Goal: Task Accomplishment & Management: Manage account settings

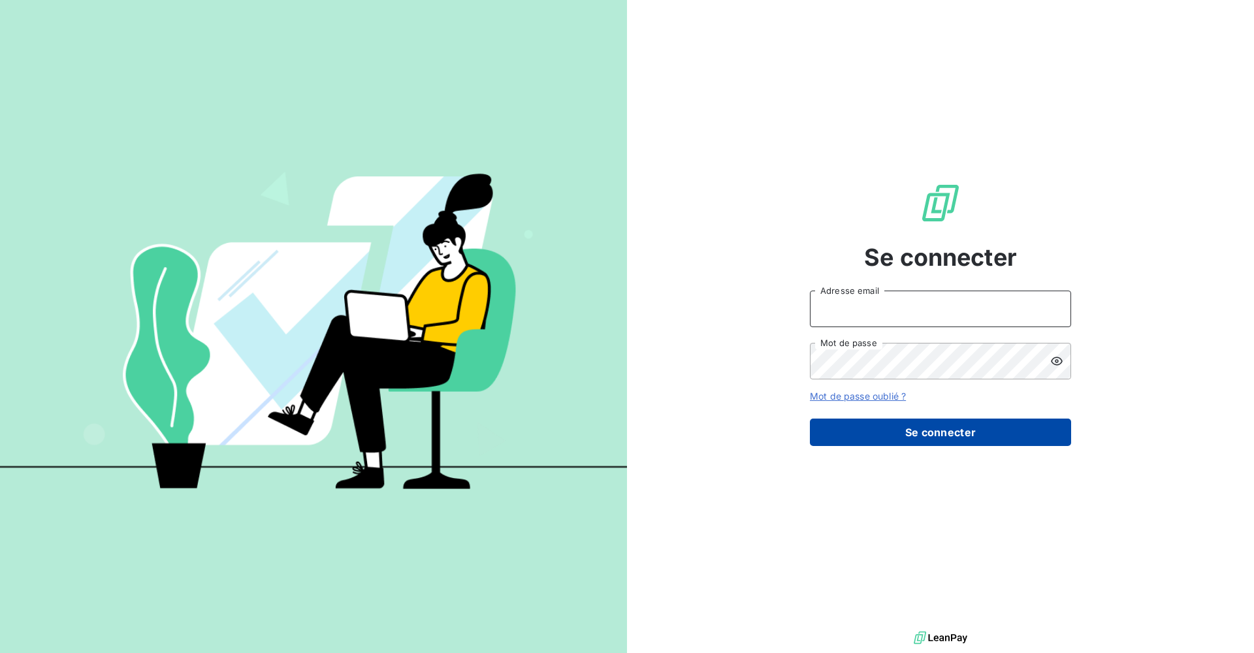
type input "[PERSON_NAME][EMAIL_ADDRESS][DOMAIN_NAME]"
click at [980, 432] on button "Se connecter" at bounding box center [940, 432] width 261 height 27
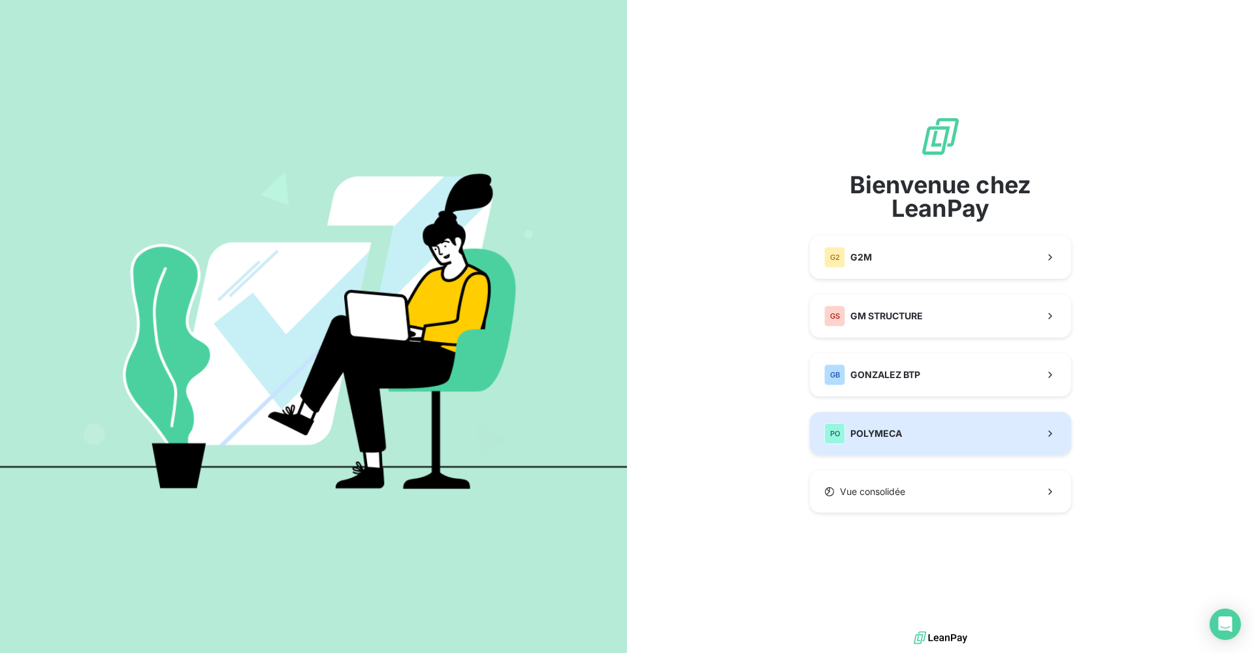
click at [954, 436] on button "PO POLYMECA" at bounding box center [940, 433] width 261 height 43
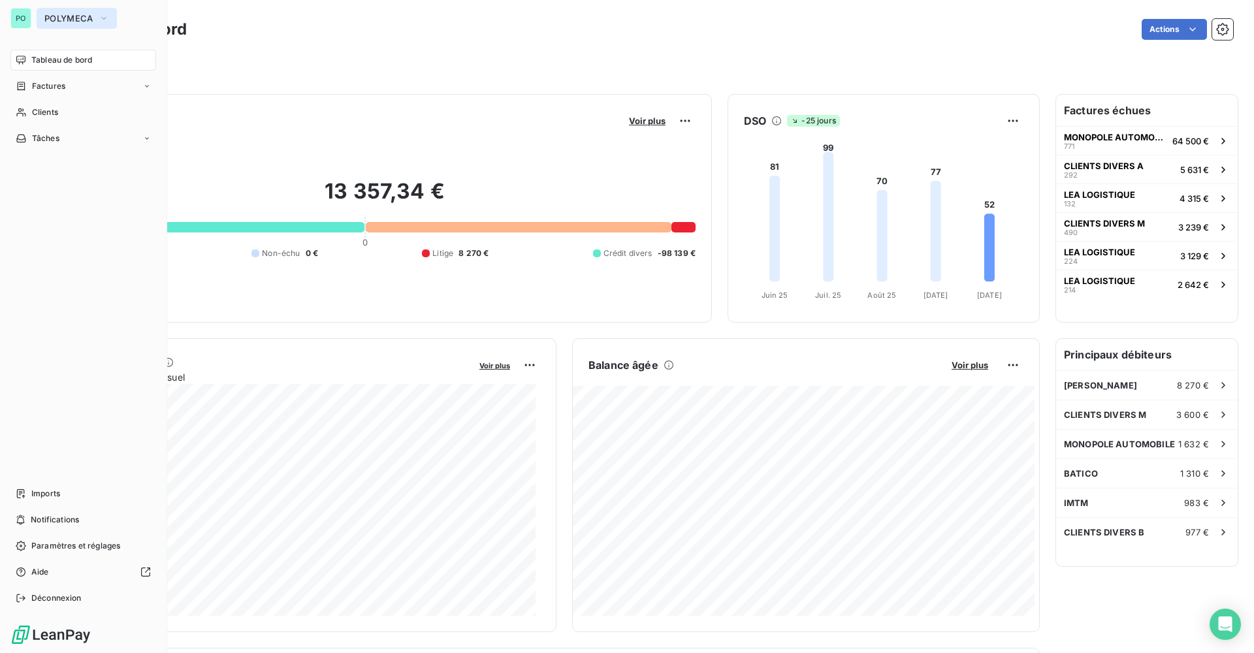
click at [74, 18] on span "POLYMECA" at bounding box center [68, 18] width 49 height 10
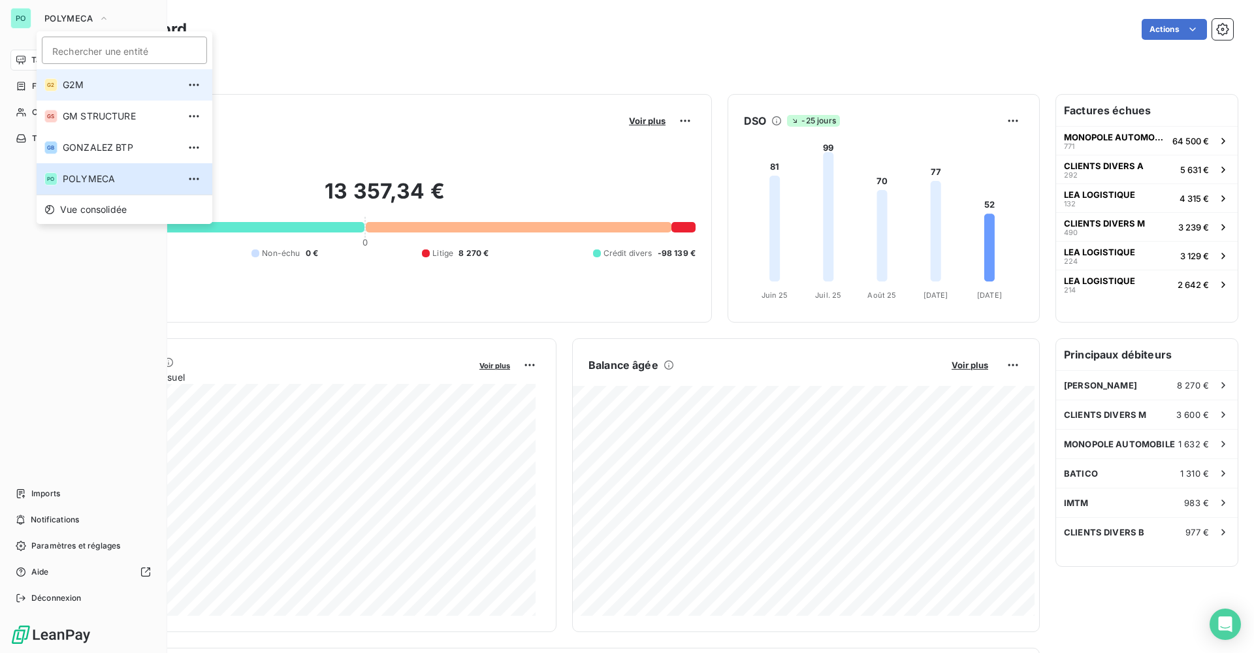
click at [94, 81] on span "G2M" at bounding box center [121, 84] width 116 height 13
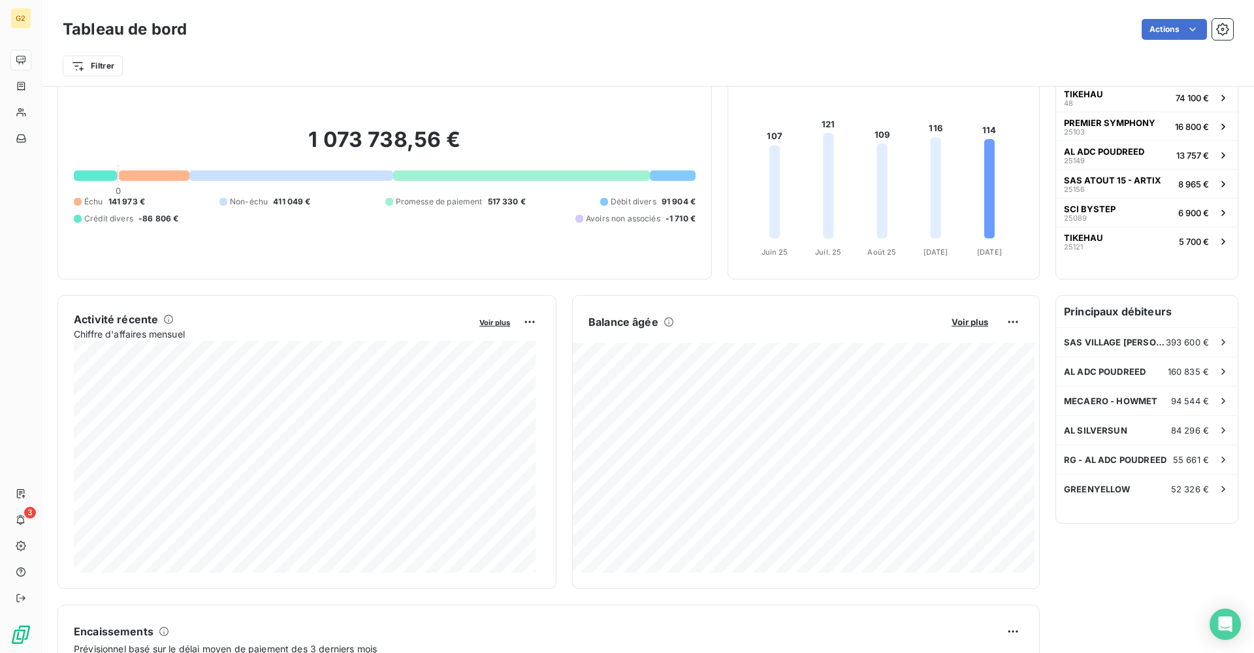
scroll to position [67, 0]
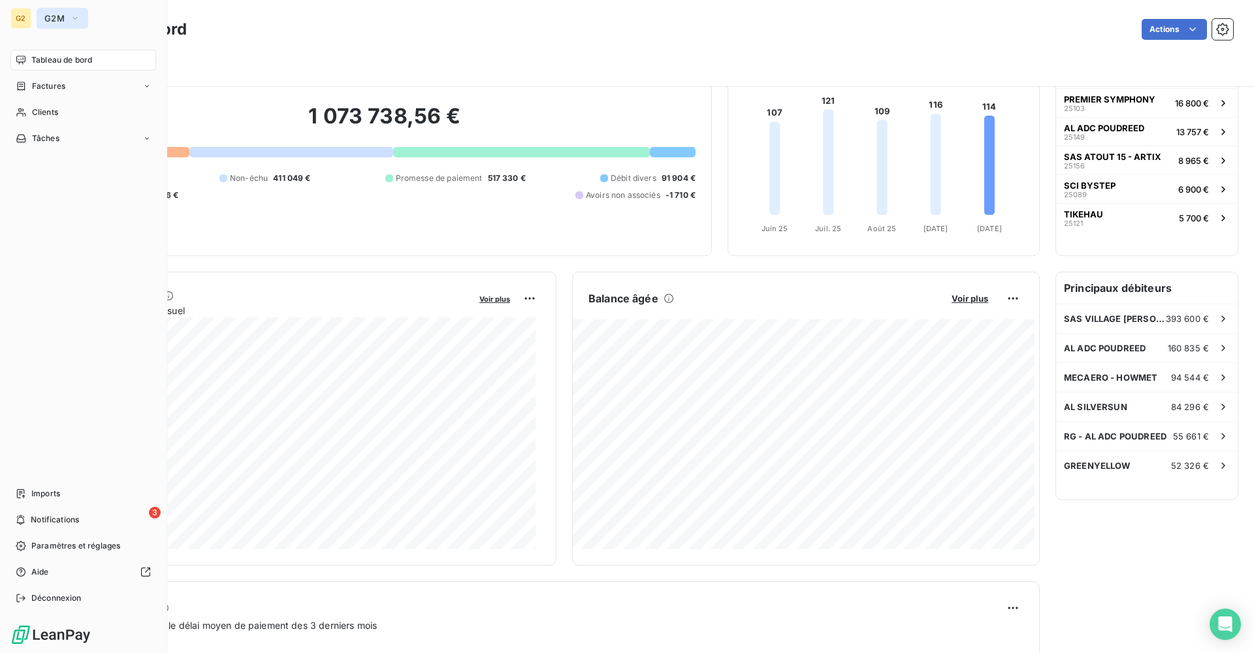
click at [59, 14] on span "G2M" at bounding box center [54, 18] width 20 height 10
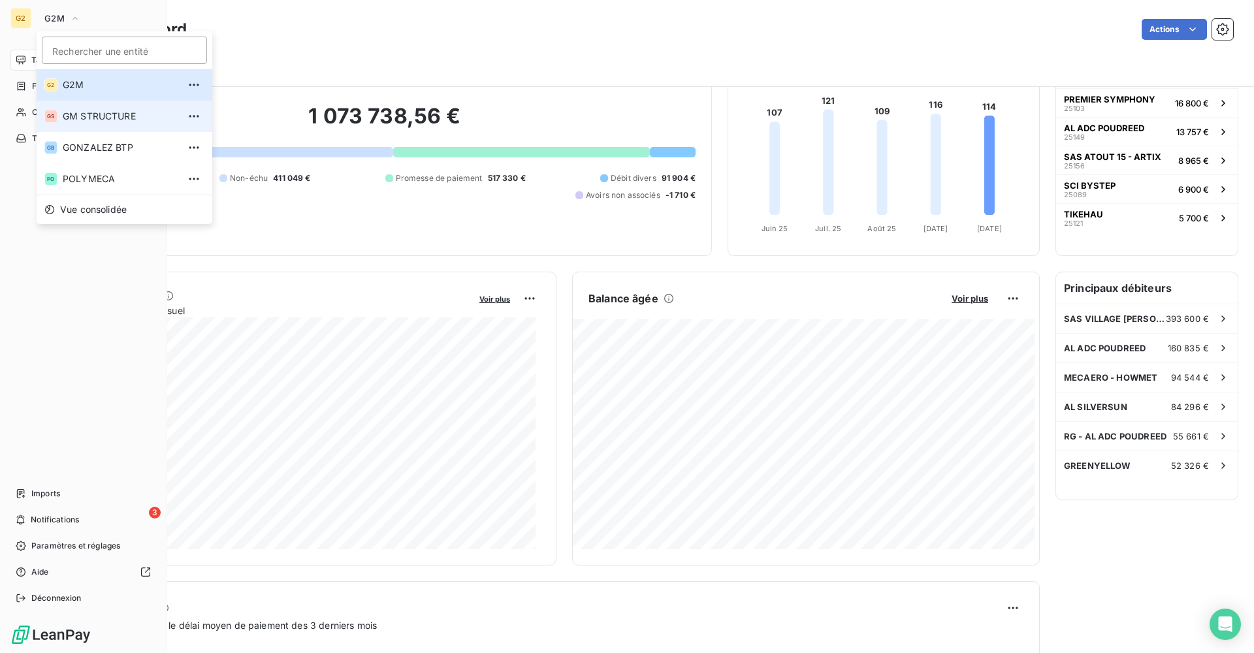
click at [90, 114] on span "GM STRUCTURE" at bounding box center [121, 116] width 116 height 13
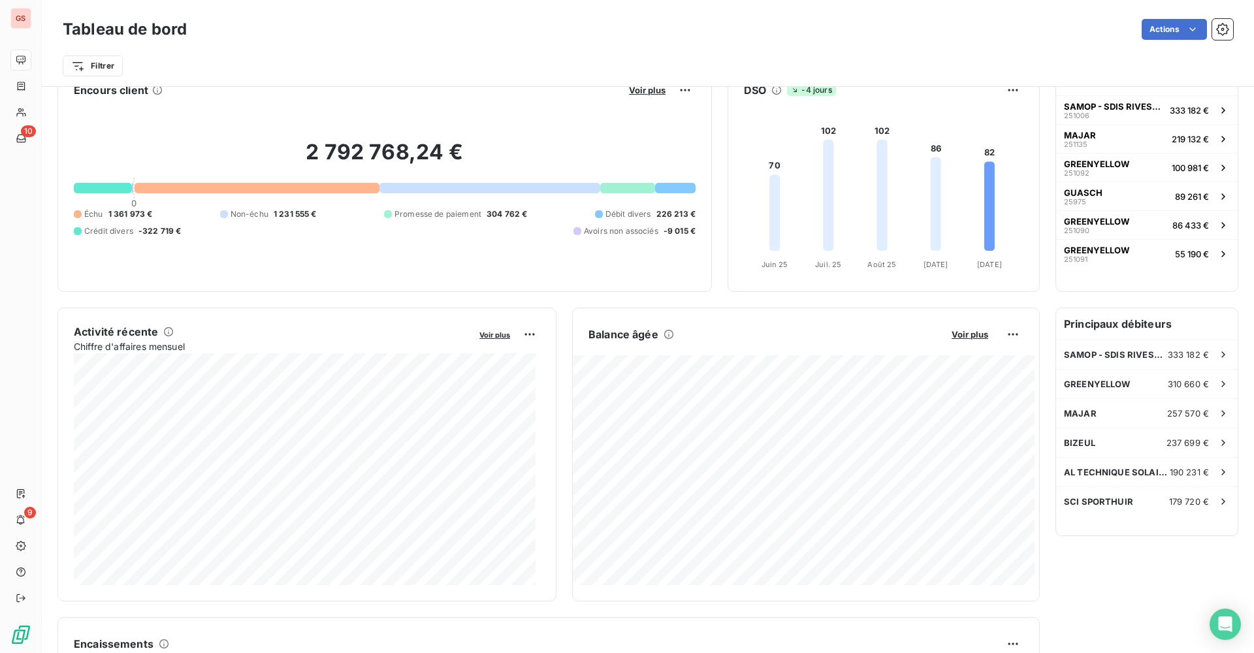
scroll to position [0, 0]
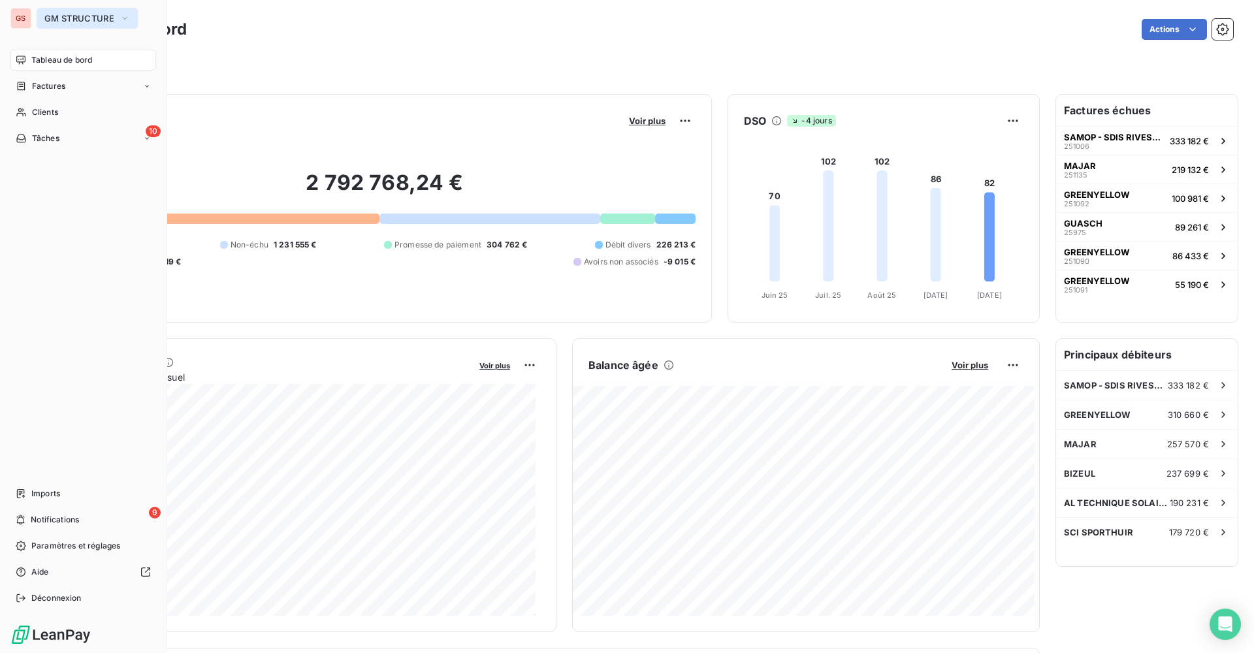
click at [70, 12] on button "GM STRUCTURE" at bounding box center [87, 18] width 101 height 21
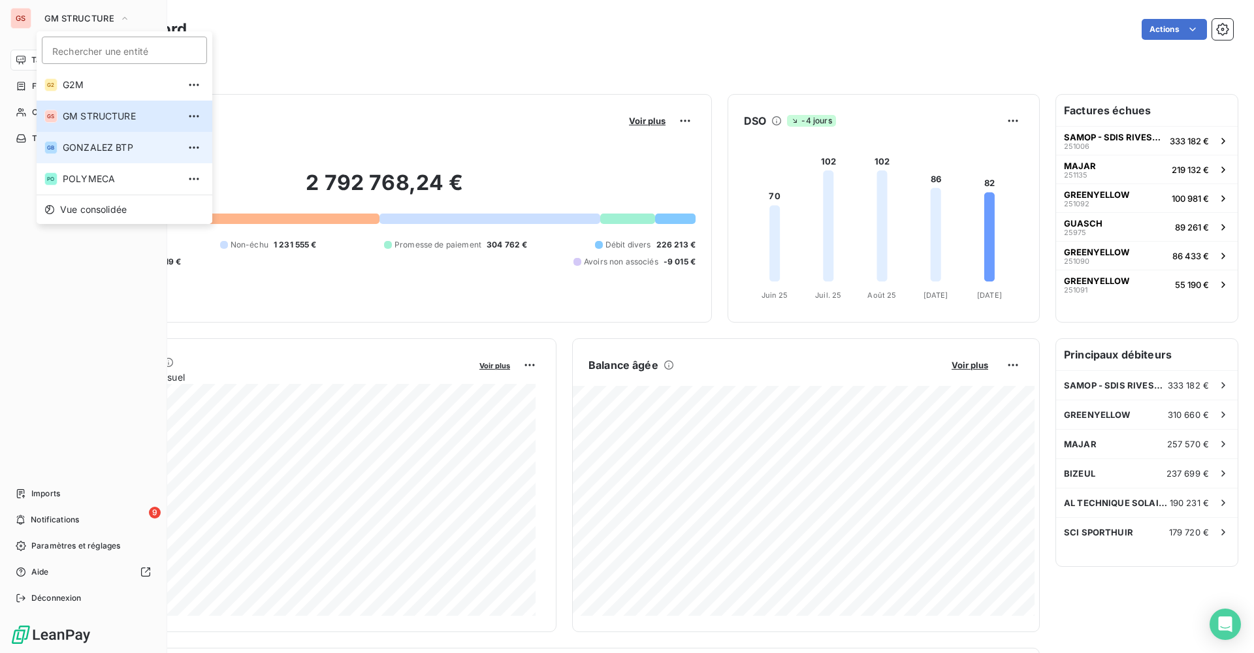
click at [116, 150] on span "GONZALEZ BTP" at bounding box center [121, 147] width 116 height 13
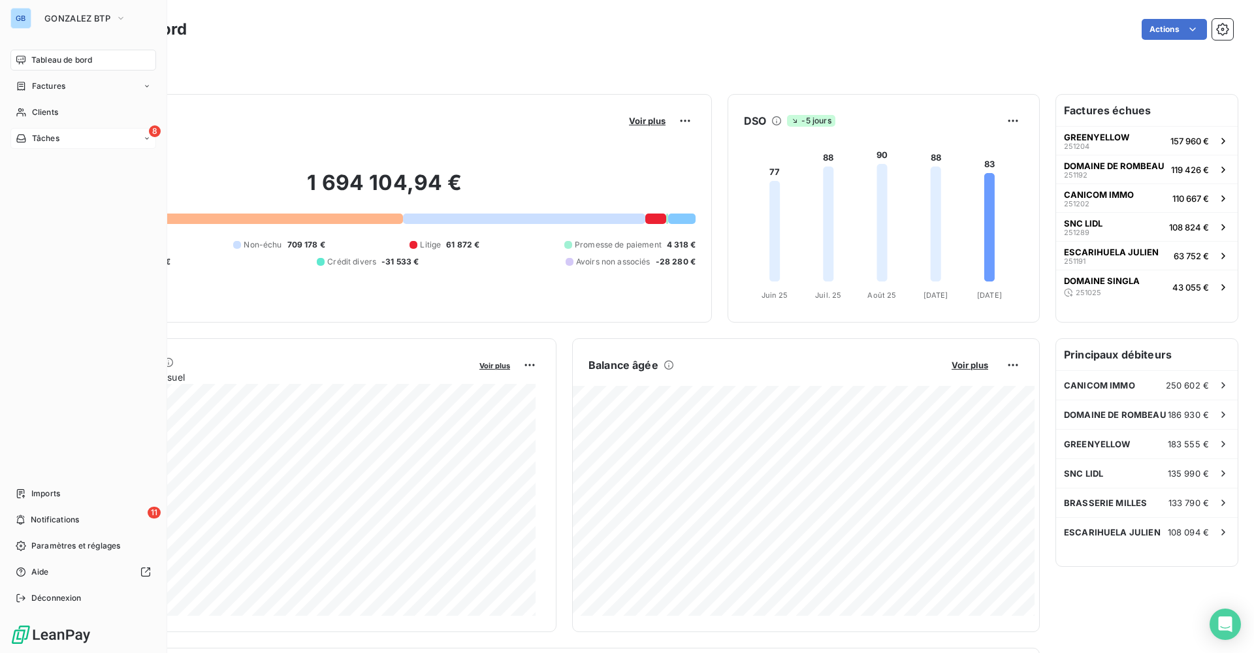
click at [24, 130] on div "8 Tâches" at bounding box center [83, 138] width 146 height 21
click at [129, 133] on div "8 Tâches" at bounding box center [83, 138] width 146 height 21
click at [29, 131] on div "8 Tâches" at bounding box center [83, 138] width 146 height 21
click at [110, 186] on div "Effectuées" at bounding box center [91, 190] width 130 height 21
click at [64, 189] on span "Effectuées" at bounding box center [51, 191] width 40 height 12
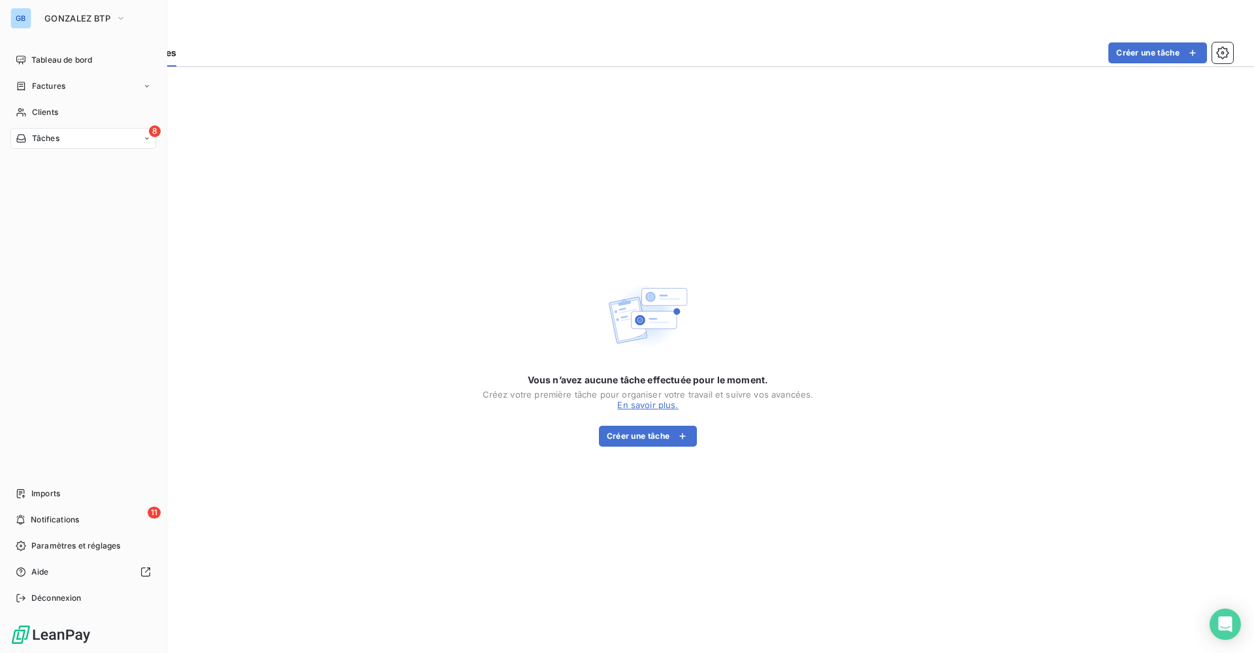
click at [22, 129] on div "8 Tâches" at bounding box center [83, 138] width 146 height 21
click at [97, 161] on div "À effectuer" at bounding box center [91, 164] width 130 height 21
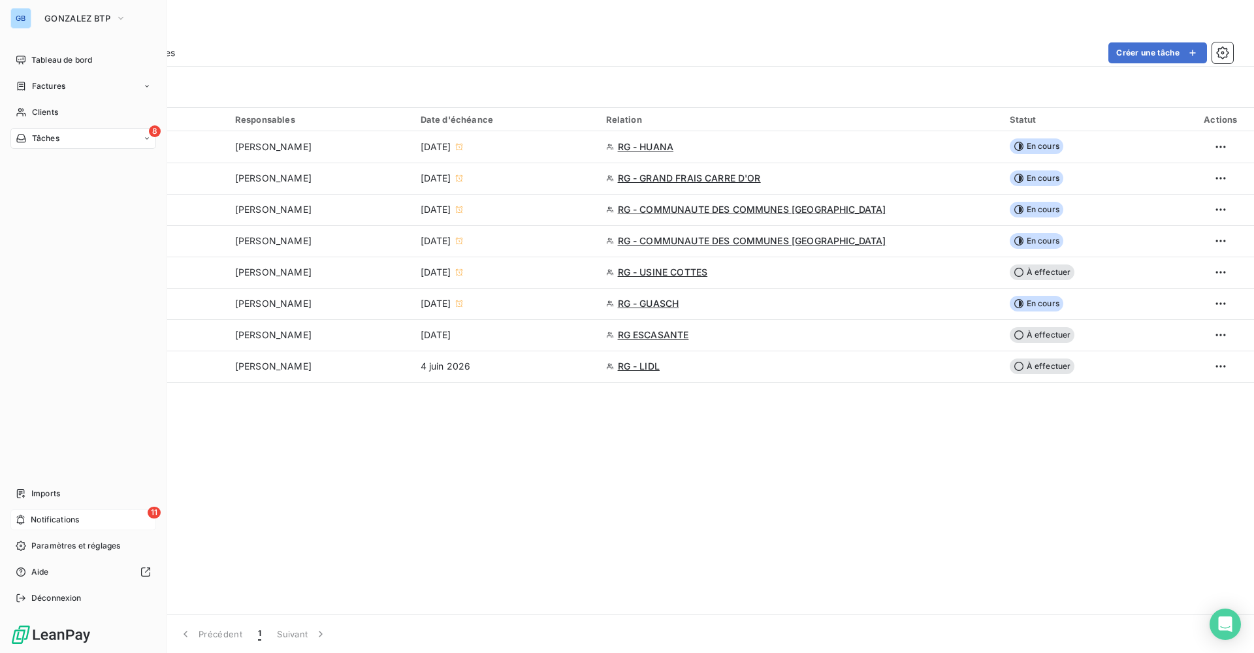
click at [22, 517] on icon at bounding box center [21, 520] width 8 height 10
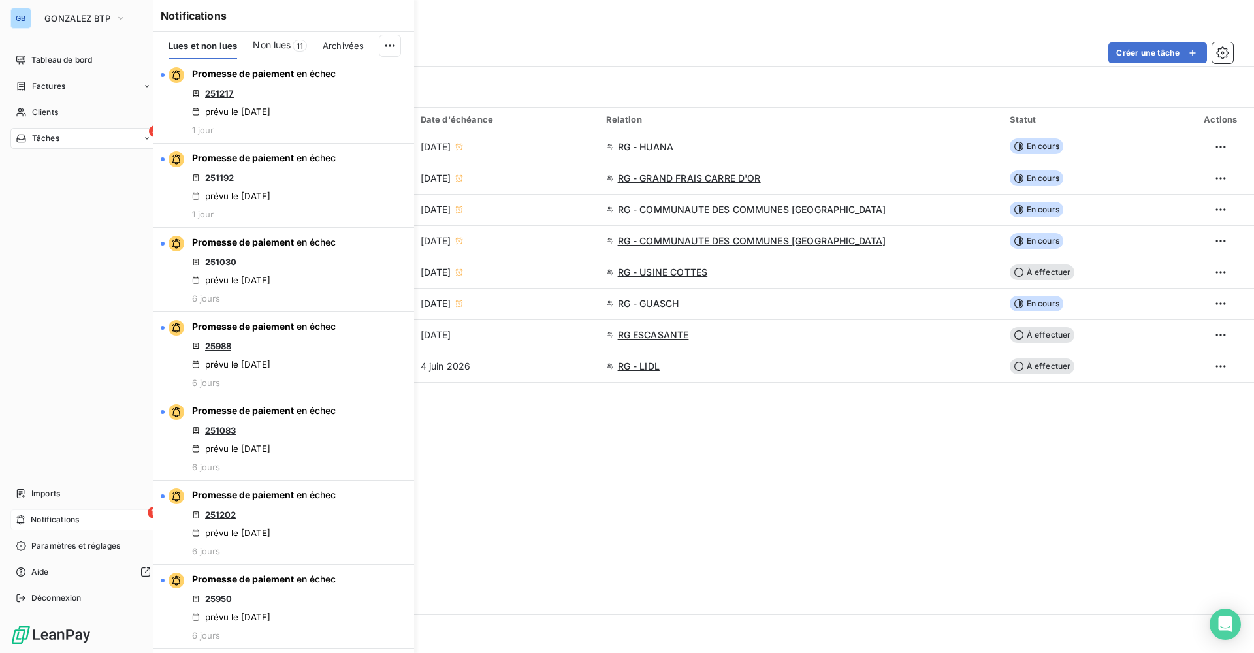
click at [25, 519] on icon at bounding box center [21, 520] width 10 height 10
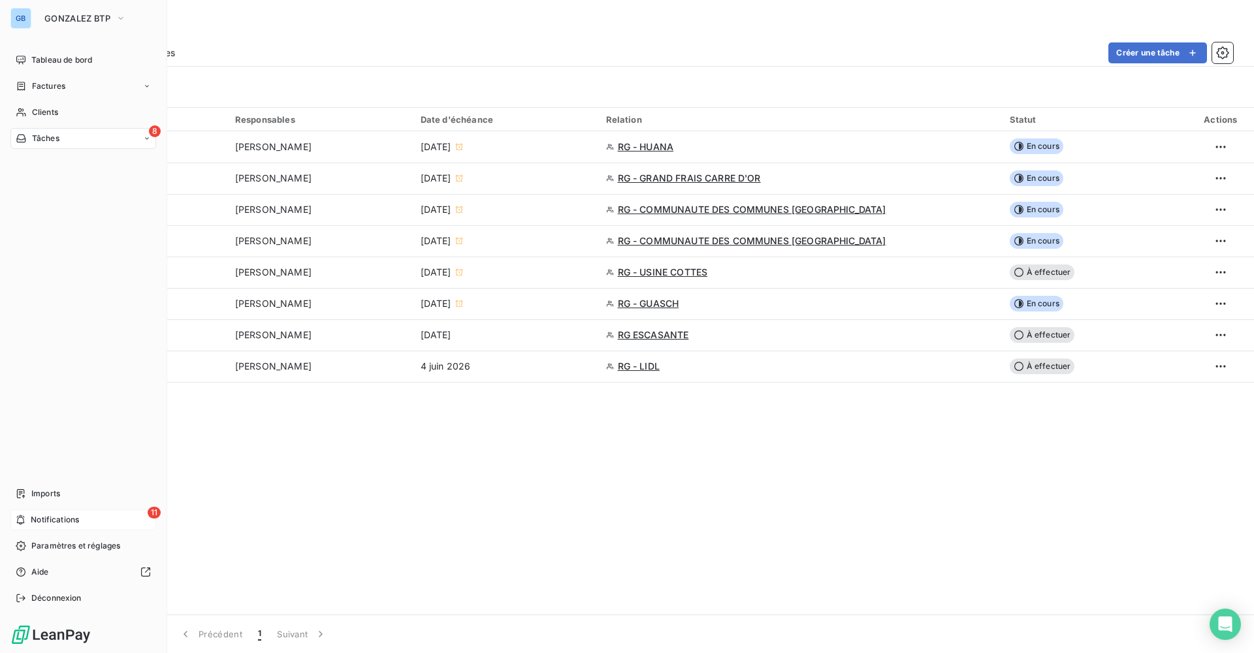
click at [103, 518] on div "11 Notifications" at bounding box center [83, 519] width 146 height 21
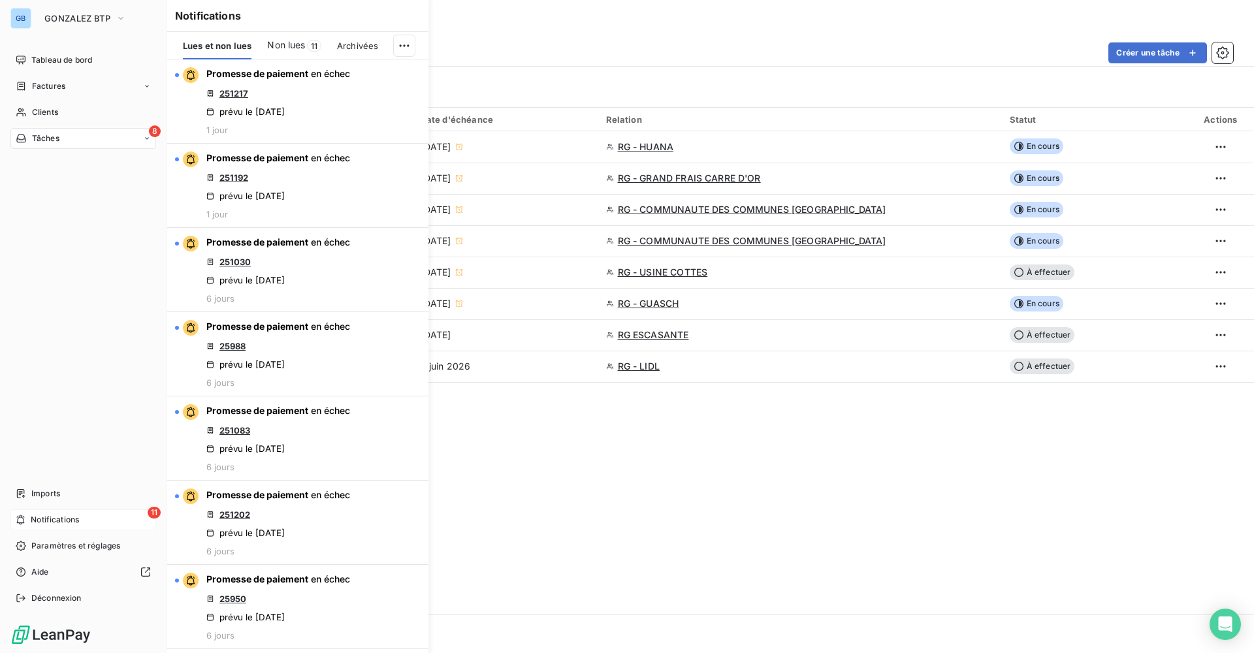
click at [103, 518] on div "11 Notifications" at bounding box center [83, 519] width 146 height 21
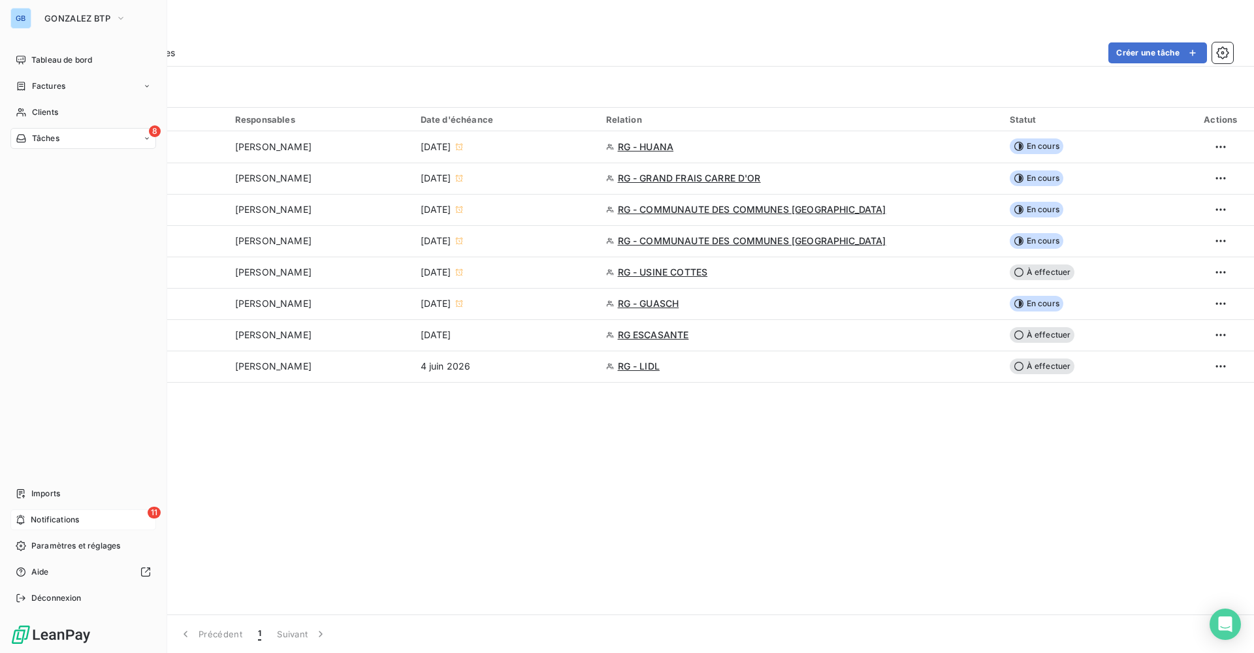
click at [77, 519] on span "Notifications" at bounding box center [55, 520] width 48 height 12
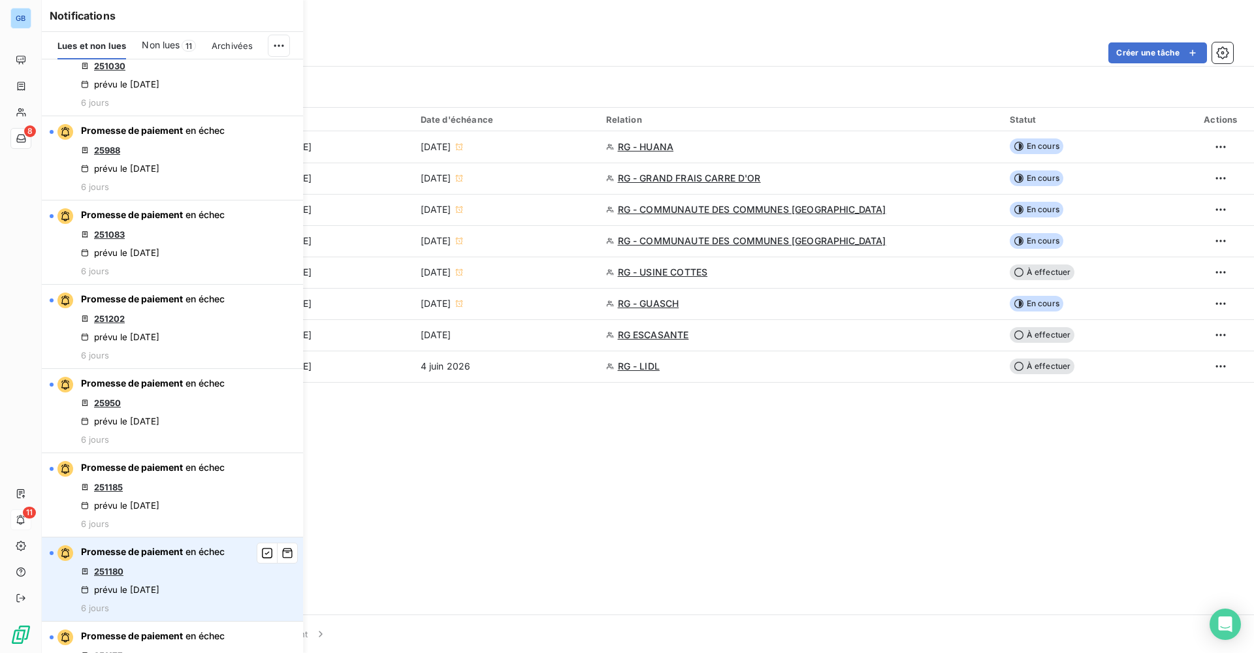
scroll to position [332, 0]
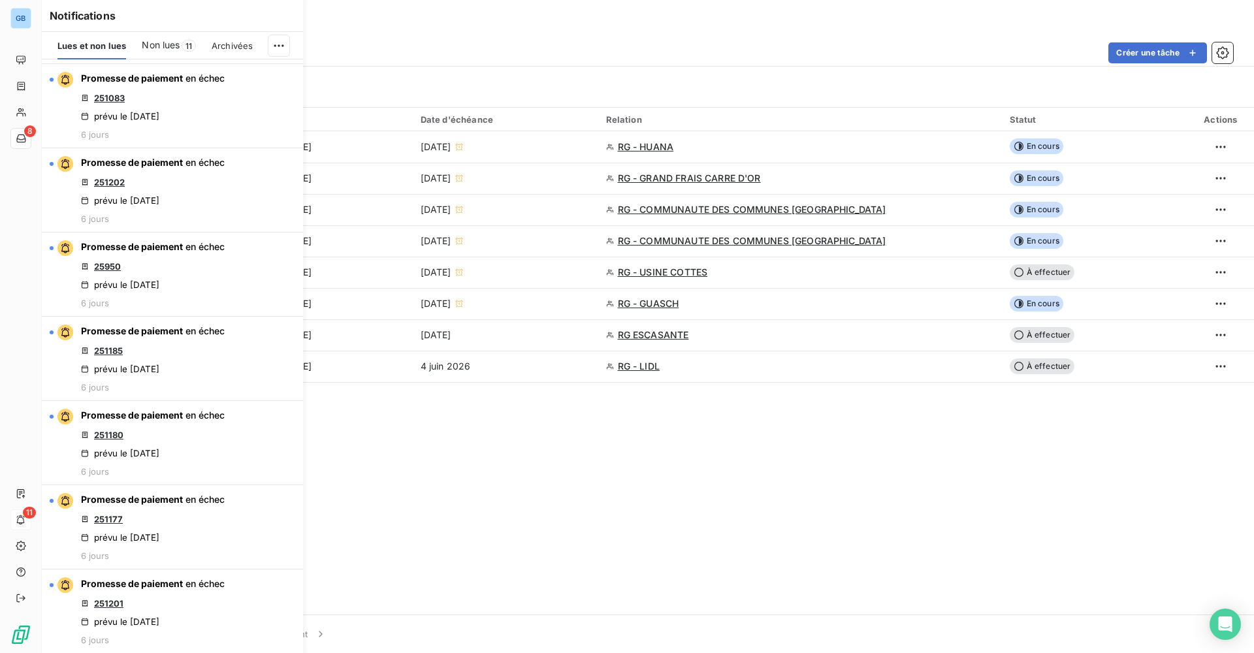
click at [601, 526] on div "Tâche 8 Responsables Date d'échéance Relation Statut Actions - [PERSON_NAME] [D…" at bounding box center [648, 361] width 1212 height 507
